Goal: Task Accomplishment & Management: Manage account settings

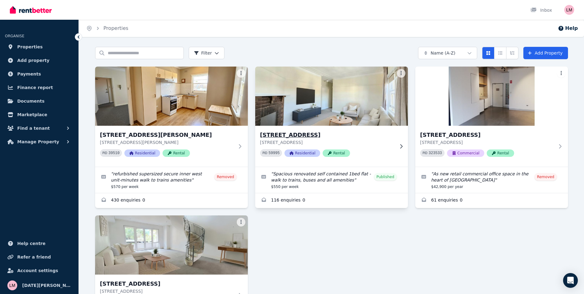
click at [309, 136] on h3 "[STREET_ADDRESS]" at bounding box center [327, 134] width 134 height 9
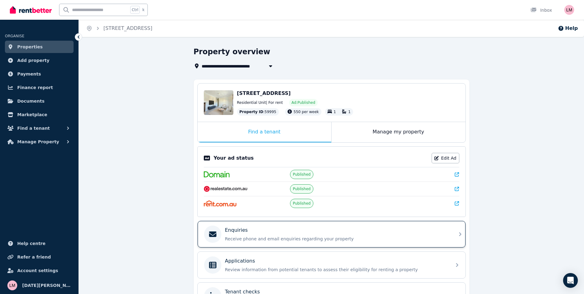
click at [292, 228] on div "Enquiries" at bounding box center [336, 229] width 223 height 7
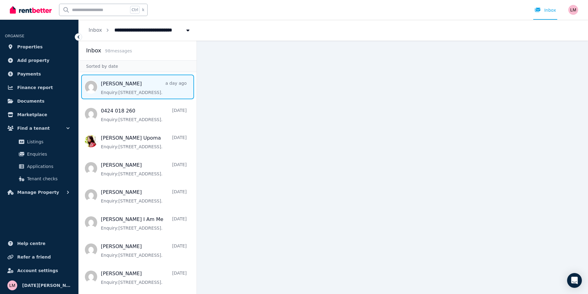
click at [134, 84] on span "Message list" at bounding box center [138, 86] width 118 height 25
